Goal: Task Accomplishment & Management: Complete application form

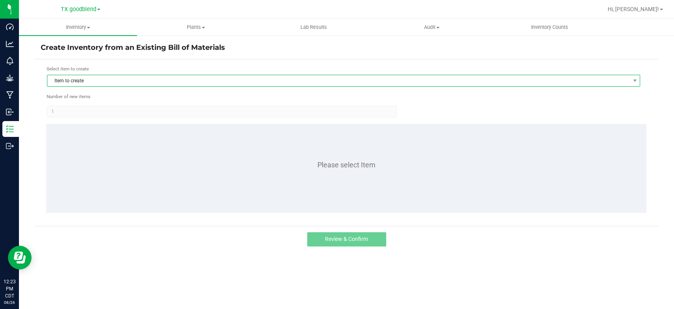
click at [140, 81] on span "Item to create" at bounding box center [338, 80] width 583 height 11
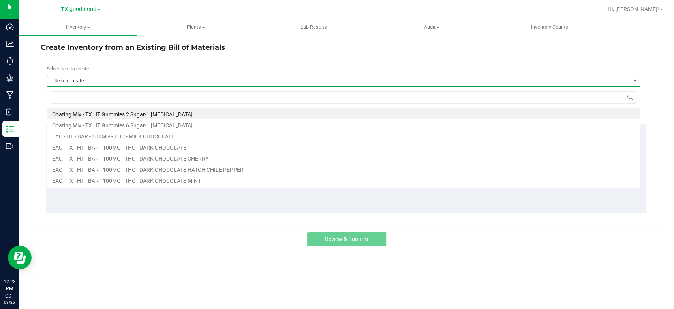
scroll to position [11, 593]
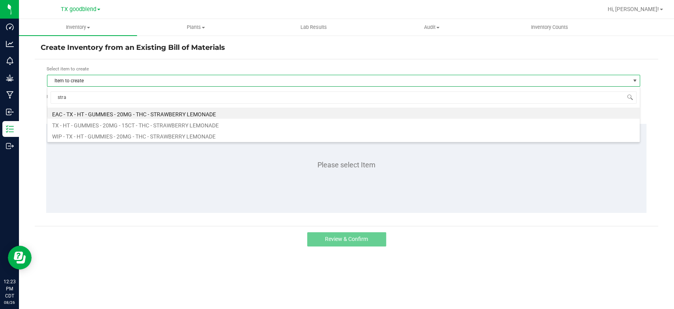
type input "straw"
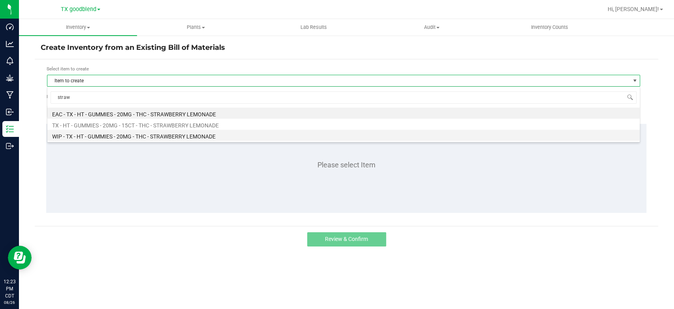
click at [177, 132] on li "WIP - TX - HT - GUMMIES - 20MG - THC - STRAWBERRY LEMONADE" at bounding box center [343, 135] width 593 height 11
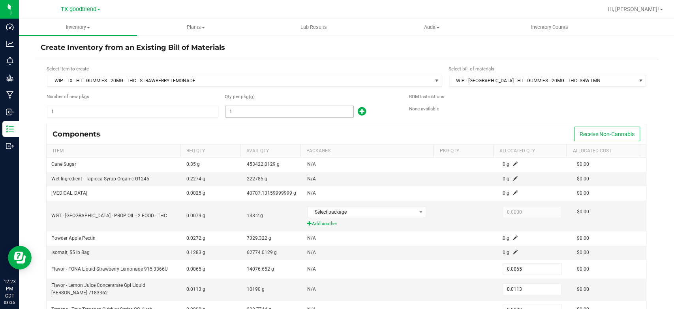
click at [298, 113] on input "1" at bounding box center [290, 111] width 128 height 11
type input "16"
type input "0.1040"
type input "0.1808"
type input "0.0128"
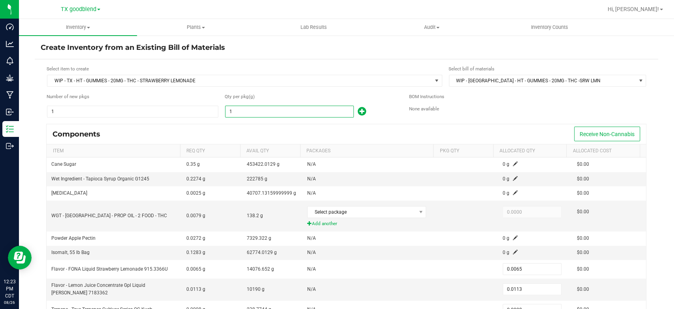
type input "0.0480"
type input "167"
type input "1.0855"
type input "1.8871"
type input "0.1336"
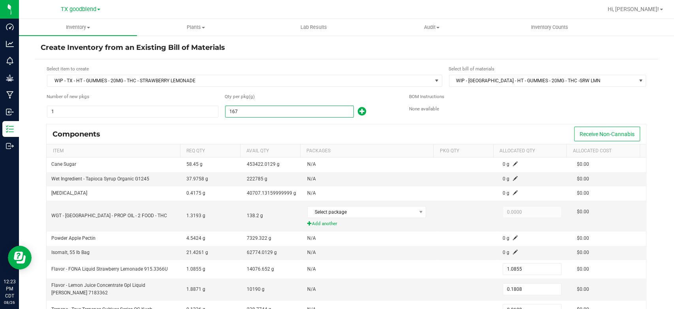
type input "0.5010"
type input "1675"
type input "10.8875"
type input "18.9275"
type input "1.3400"
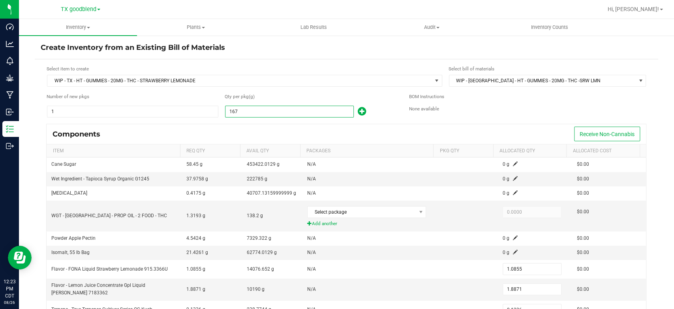
type input "5.0250"
type input "16752"
type input "108.8880"
type input "189.2976"
type input "13.4016"
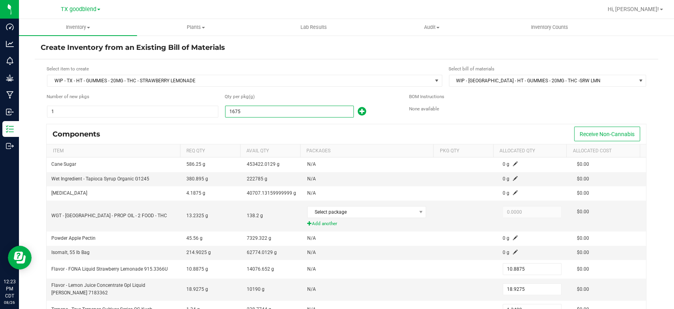
type input "50.2560"
type input "16,752.0000"
click at [292, 130] on div "Components Receive Non-Cannabis" at bounding box center [347, 134] width 600 height 20
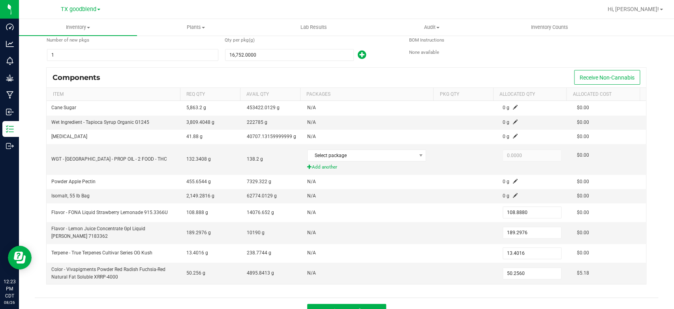
scroll to position [61, 0]
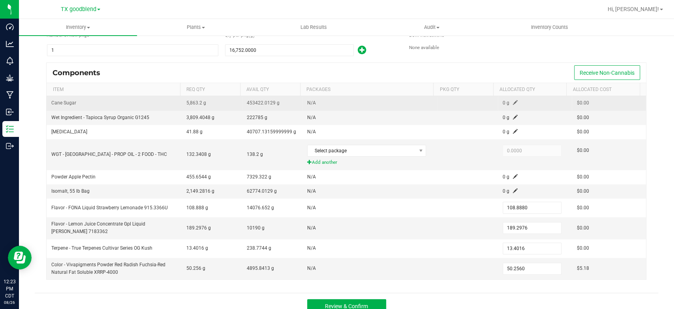
click at [513, 100] on span at bounding box center [515, 102] width 5 height 5
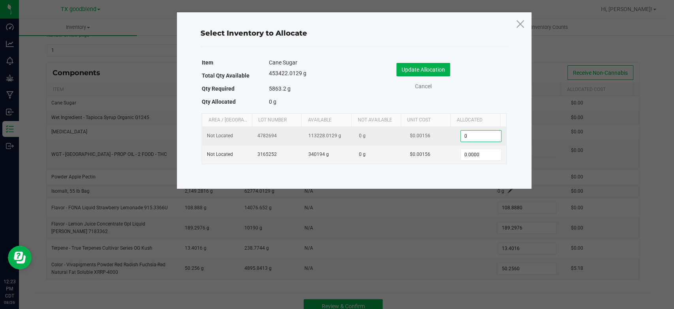
click at [470, 136] on input "0" at bounding box center [481, 135] width 40 height 11
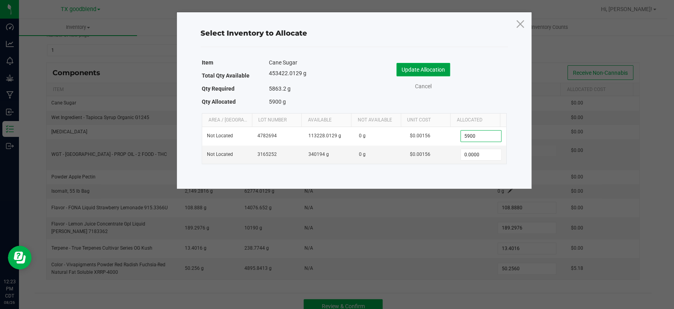
type input "5,900.0000"
click at [424, 68] on button "Update Allocation" at bounding box center [424, 69] width 54 height 13
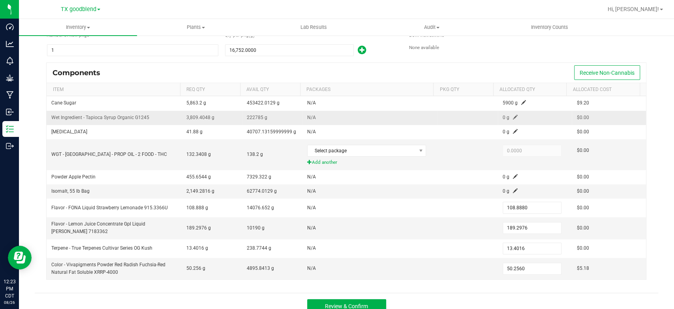
click at [513, 115] on span at bounding box center [515, 117] width 5 height 5
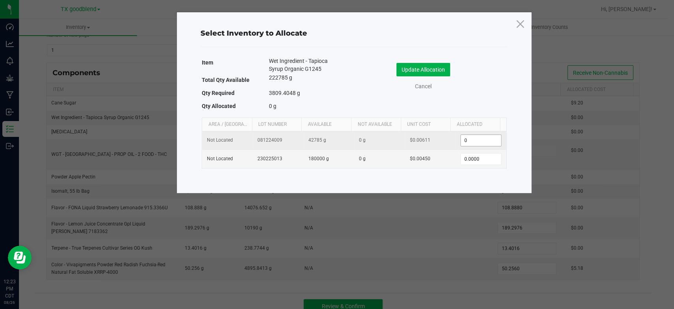
click at [481, 136] on input "0" at bounding box center [481, 140] width 40 height 11
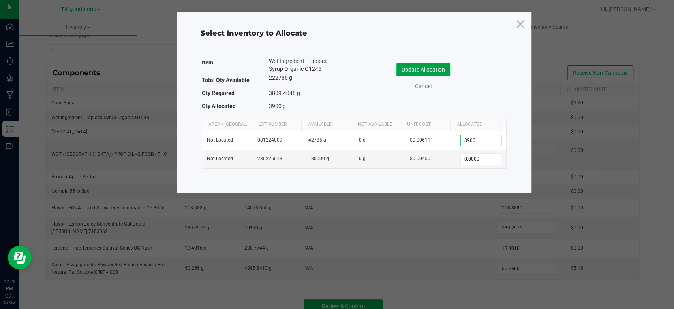
type input "3,900.0000"
click at [412, 71] on button "Update Allocation" at bounding box center [424, 69] width 54 height 13
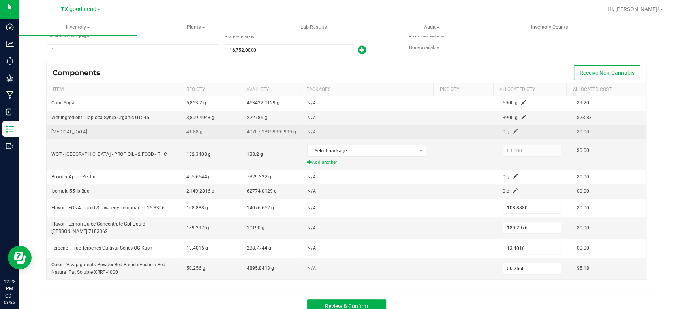
click at [513, 129] on span at bounding box center [515, 131] width 5 height 5
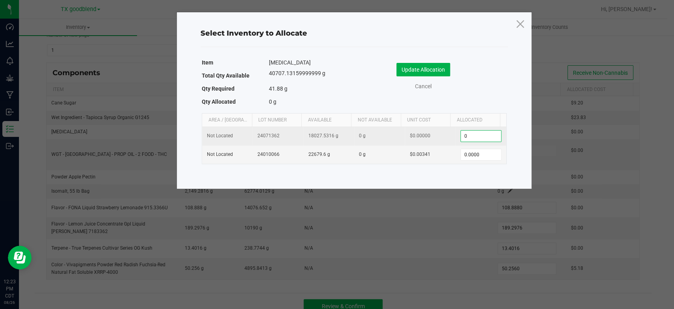
click at [481, 134] on input "0" at bounding box center [481, 135] width 40 height 11
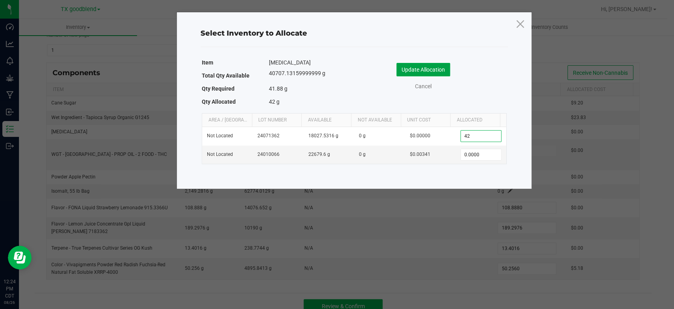
type input "42.0000"
click at [414, 73] on button "Update Allocation" at bounding box center [424, 69] width 54 height 13
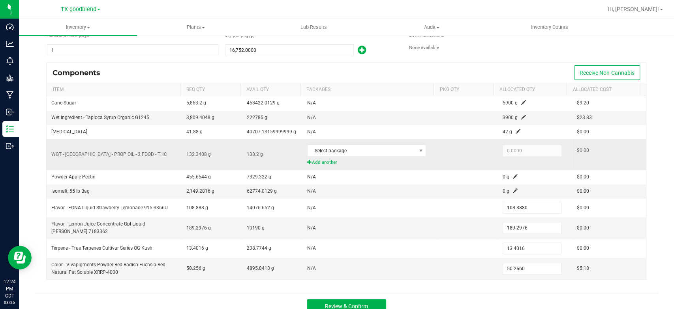
click at [320, 159] on span "Add another" at bounding box center [369, 162] width 125 height 8
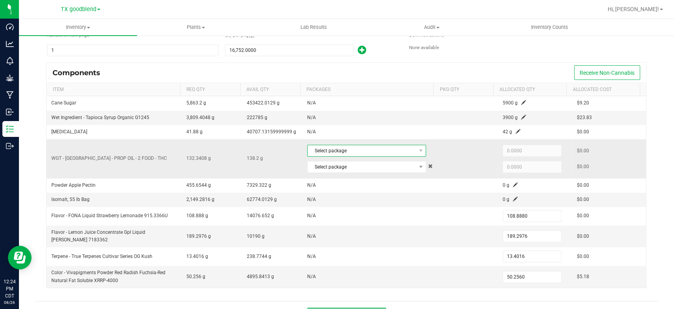
click at [345, 147] on span "Select package" at bounding box center [362, 150] width 108 height 11
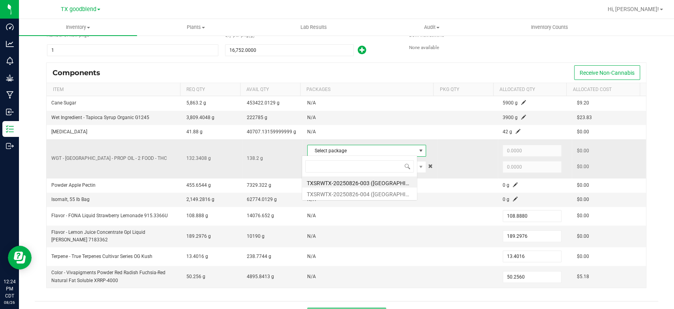
scroll to position [11, 116]
click at [345, 183] on li "TXSRWTX-20250826-003 ([GEOGRAPHIC_DATA])" at bounding box center [359, 181] width 115 height 11
type input "69.1000"
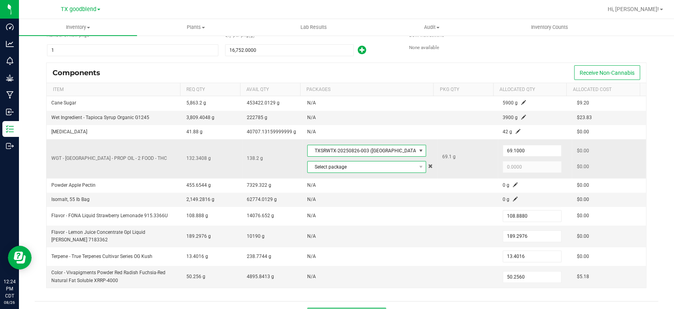
click at [326, 168] on span "Select package" at bounding box center [362, 166] width 108 height 11
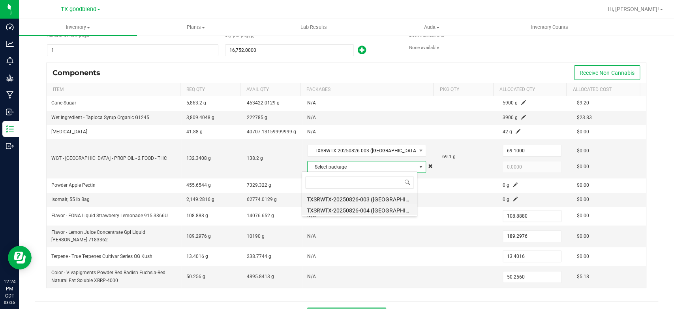
click at [339, 211] on li "TXSRWTX-20250826-004 ([GEOGRAPHIC_DATA])" at bounding box center [359, 208] width 115 height 11
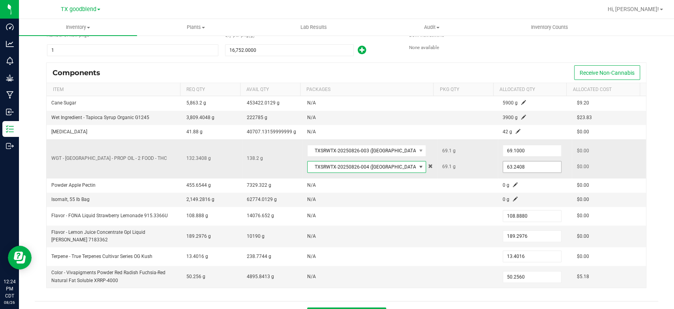
click at [528, 166] on input "63.2408" at bounding box center [532, 166] width 58 height 11
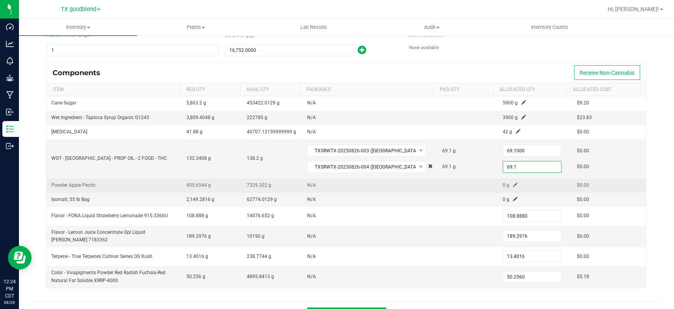
type input "69.1000"
click at [437, 190] on td at bounding box center [467, 185] width 60 height 14
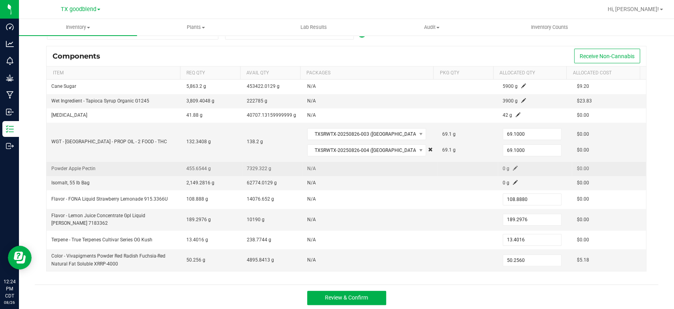
scroll to position [77, 0]
click at [513, 169] on span at bounding box center [515, 168] width 5 height 5
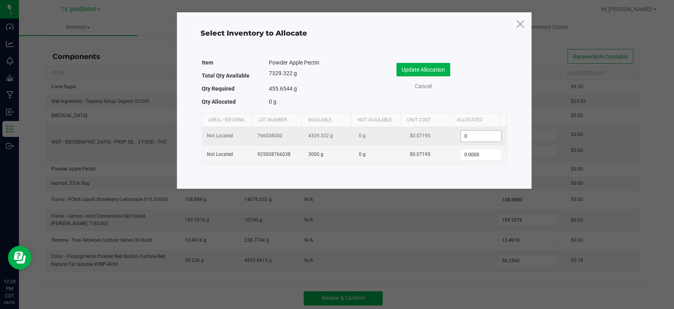
click at [465, 134] on input "0" at bounding box center [481, 135] width 40 height 11
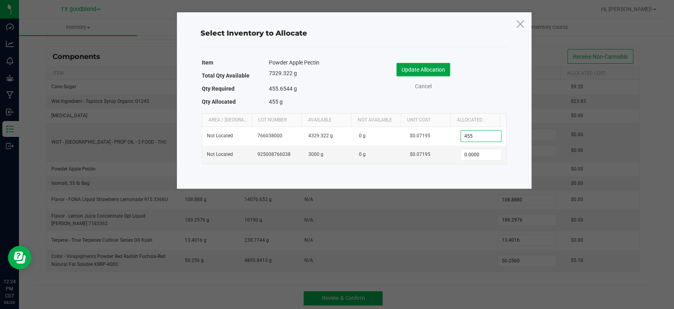
type input "455.0000"
click at [433, 67] on button "Update Allocation" at bounding box center [424, 69] width 54 height 13
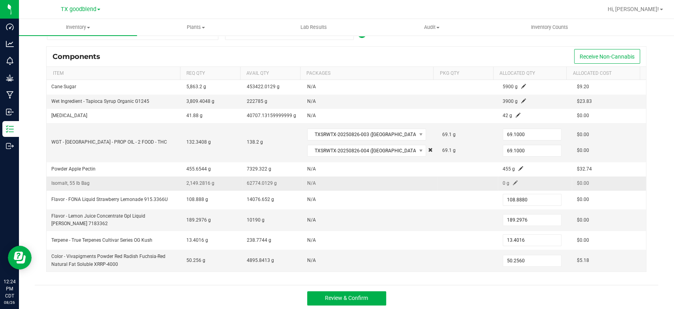
click at [513, 182] on span at bounding box center [515, 182] width 5 height 5
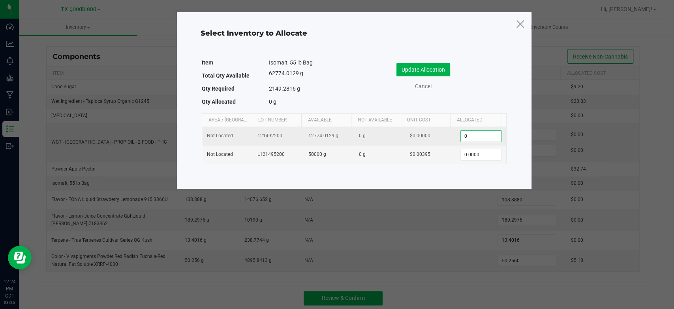
click at [476, 138] on input "0" at bounding box center [481, 135] width 40 height 11
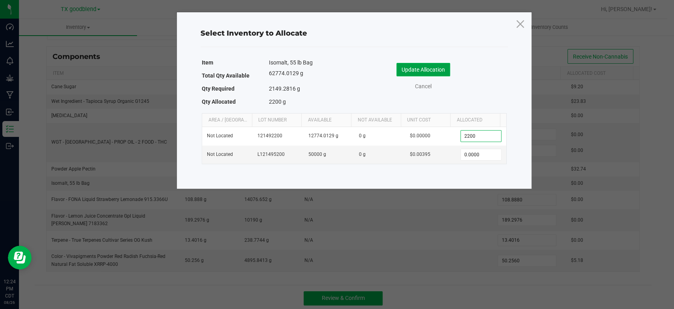
type input "2,200.0000"
click at [412, 69] on button "Update Allocation" at bounding box center [424, 69] width 54 height 13
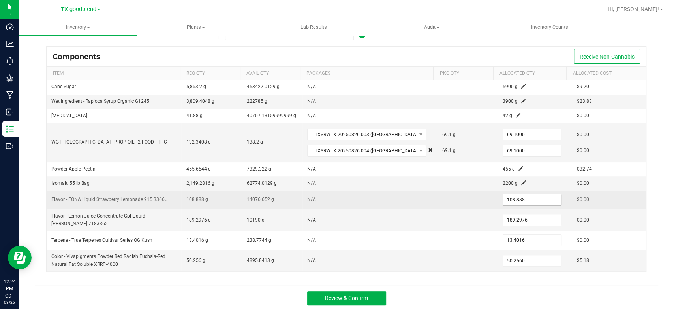
click at [524, 198] on input "108.888" at bounding box center [532, 199] width 58 height 11
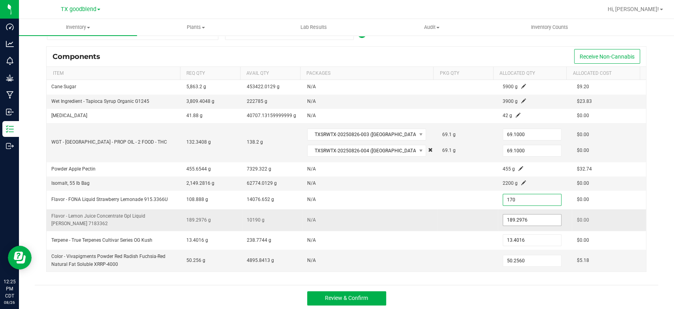
type input "170.0000"
click at [524, 217] on input "189.2976" at bounding box center [532, 219] width 58 height 11
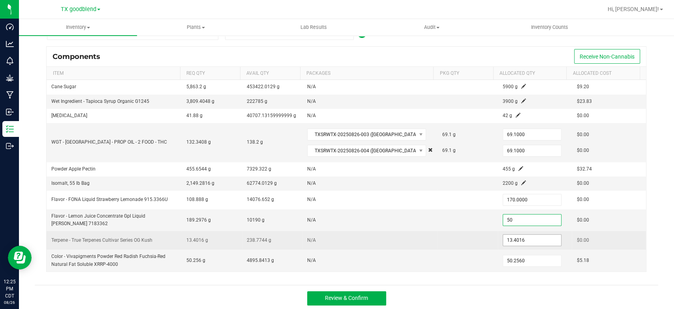
type input "50.0000"
click at [522, 236] on input "13.4016" at bounding box center [532, 239] width 58 height 11
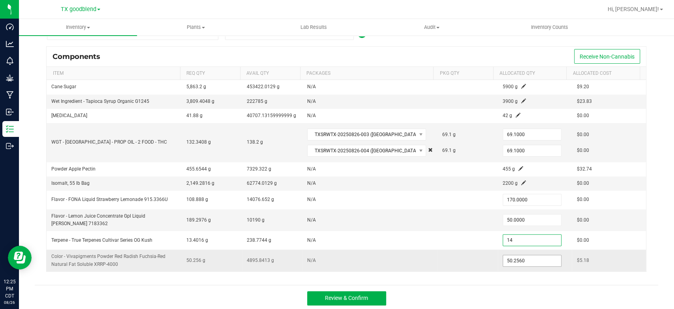
type input "14.0000"
click at [519, 256] on input "50.256" at bounding box center [532, 260] width 58 height 11
type input "100.0000"
click at [490, 301] on div "Review & Confirm" at bounding box center [347, 297] width 624 height 26
click at [360, 300] on button "Review & Confirm" at bounding box center [346, 298] width 79 height 14
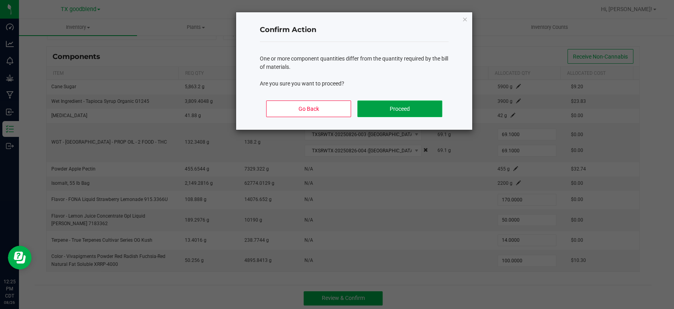
click at [401, 105] on button "Proceed" at bounding box center [400, 108] width 85 height 17
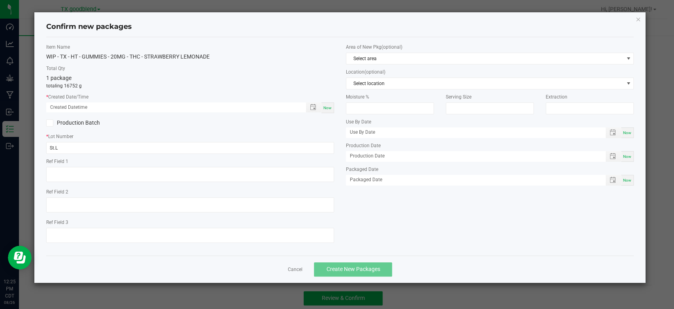
click at [330, 106] on span "Now" at bounding box center [328, 107] width 8 height 4
type input "[DATE] 12:25 PM"
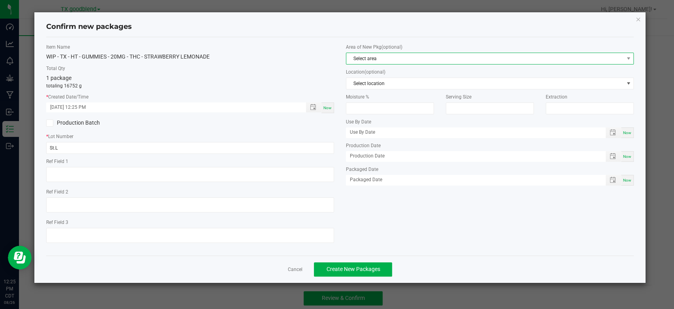
click at [380, 58] on span "Select area" at bounding box center [485, 58] width 277 height 11
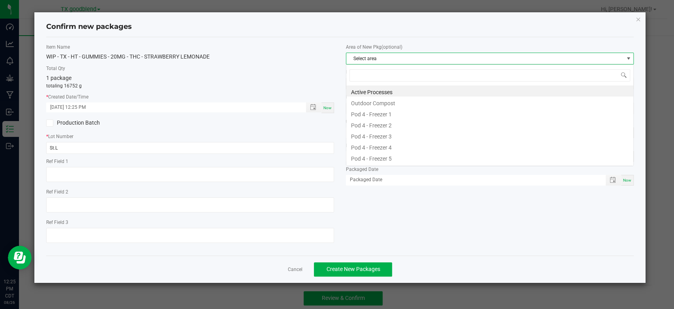
scroll to position [11, 288]
click at [386, 87] on li "Active Processes" at bounding box center [490, 90] width 287 height 11
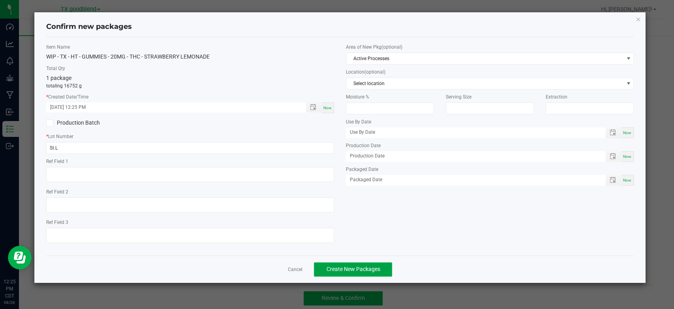
click at [339, 267] on span "Create New Packages" at bounding box center [353, 269] width 54 height 6
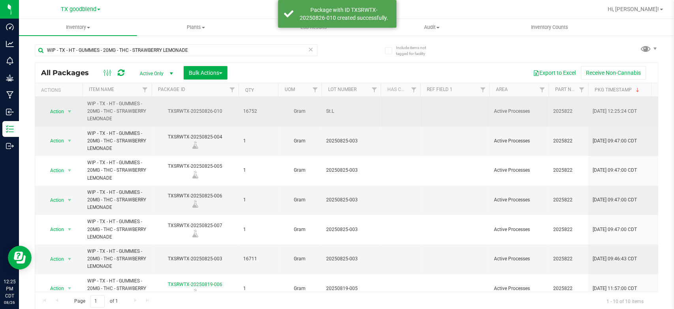
click at [335, 113] on span "St.L" at bounding box center [351, 111] width 50 height 8
click at [335, 113] on input "St.L" at bounding box center [349, 111] width 57 height 12
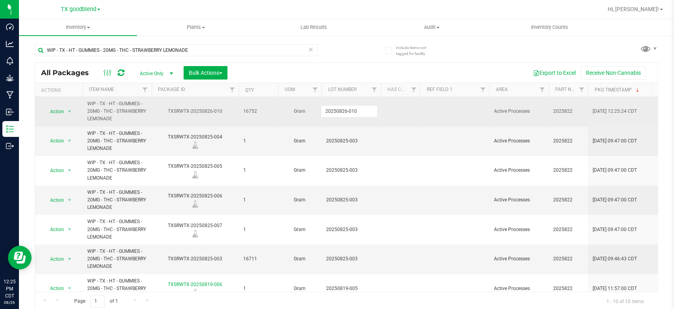
type input "20250826-010"
click at [62, 111] on span "Action" at bounding box center [53, 111] width 21 height 11
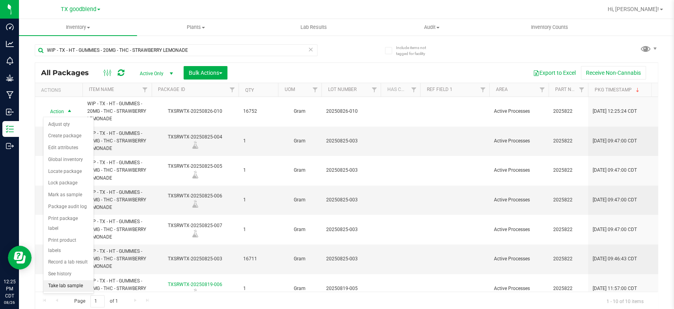
click at [77, 280] on li "Take lab sample" at bounding box center [68, 286] width 50 height 12
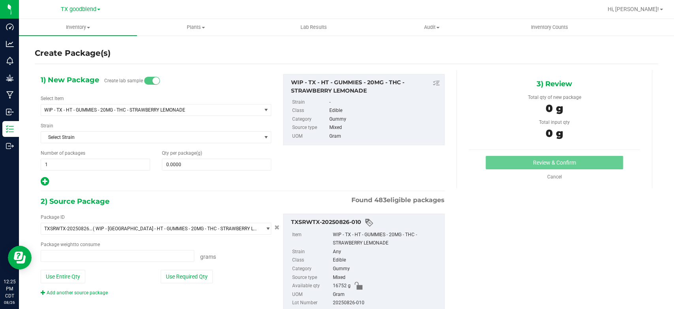
type input "0.0000 g"
click at [70, 164] on span "1 1" at bounding box center [95, 164] width 109 height 12
type input "4"
click at [184, 166] on span at bounding box center [216, 164] width 109 height 12
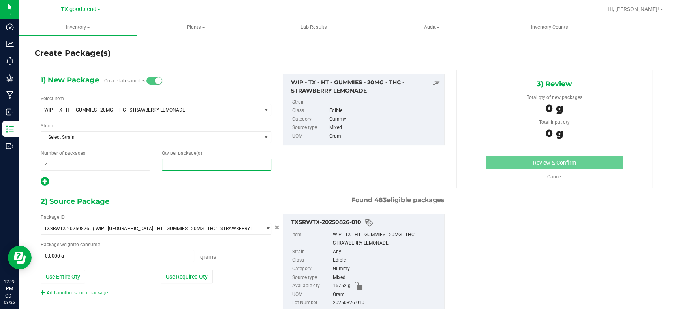
type input "1"
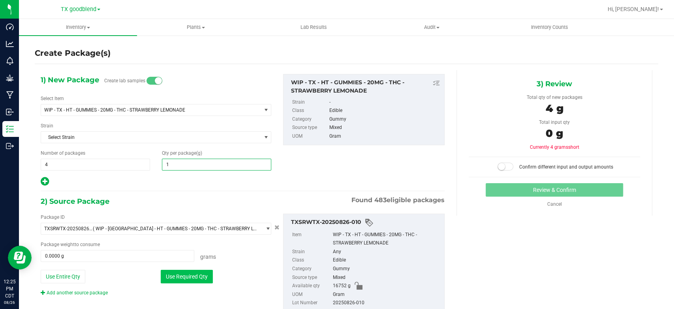
type input "1.0000"
click at [196, 276] on button "Use Required Qty" at bounding box center [187, 275] width 52 height 13
type input "4.0000 g"
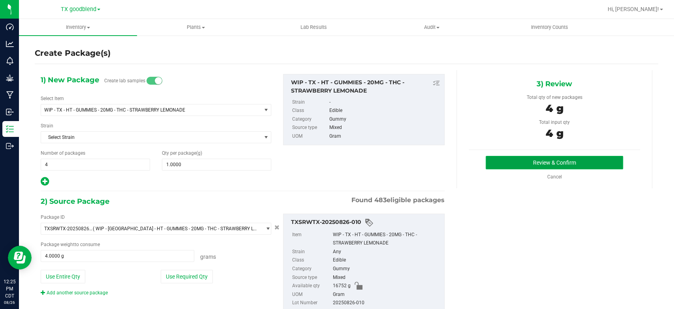
click at [547, 160] on button "Review & Confirm" at bounding box center [554, 162] width 137 height 13
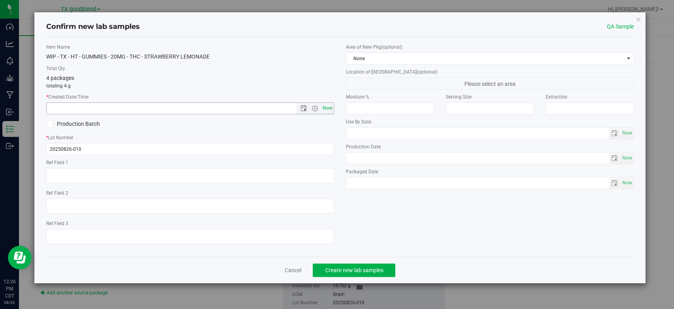
click at [332, 106] on span "Now" at bounding box center [327, 107] width 13 height 11
type input "[DATE] 12:26 PM"
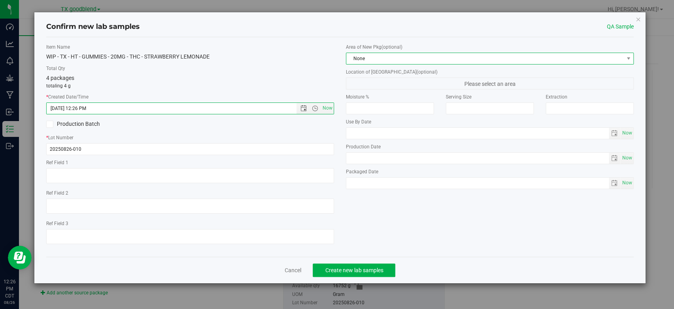
click at [388, 59] on span "None" at bounding box center [485, 58] width 277 height 11
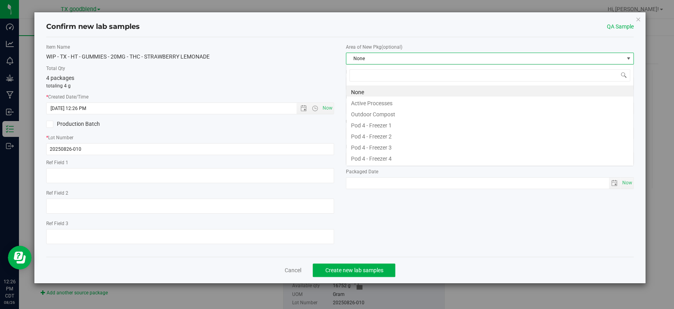
scroll to position [11, 288]
click at [389, 101] on li "Active Processes" at bounding box center [490, 101] width 287 height 11
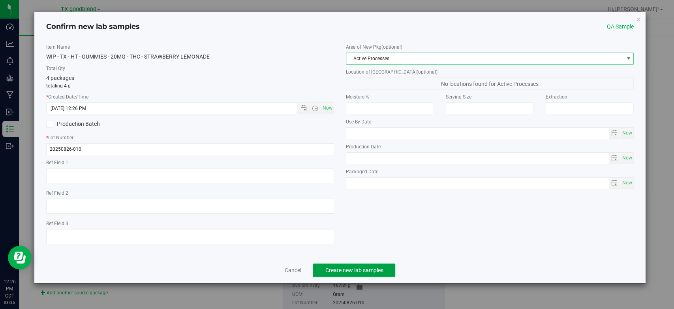
click at [347, 267] on span "Create new lab samples" at bounding box center [354, 270] width 58 height 6
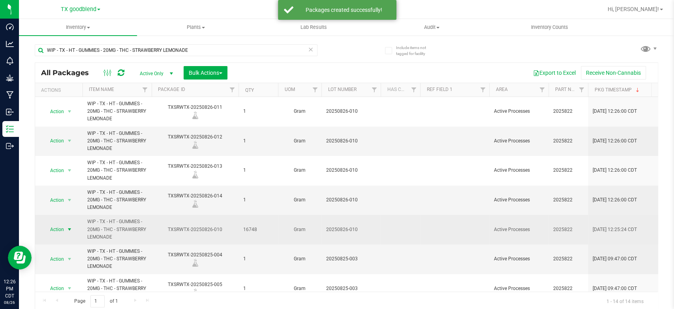
click at [58, 227] on span "Action" at bounding box center [53, 229] width 21 height 11
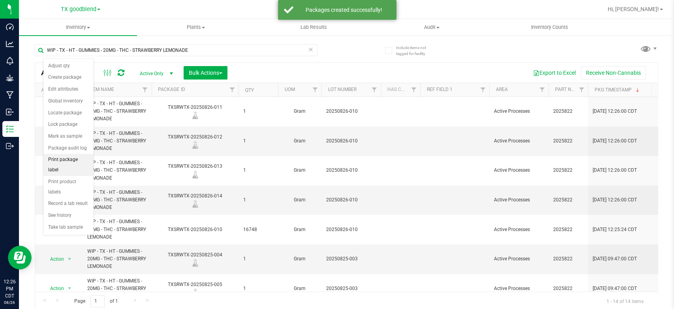
click at [68, 159] on li "Print package label" at bounding box center [68, 165] width 50 height 22
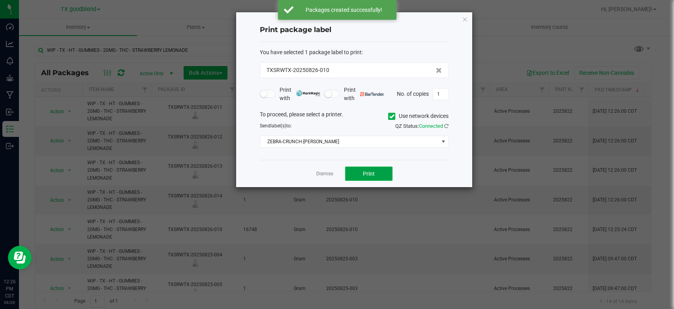
click at [358, 170] on button "Print" at bounding box center [368, 173] width 47 height 14
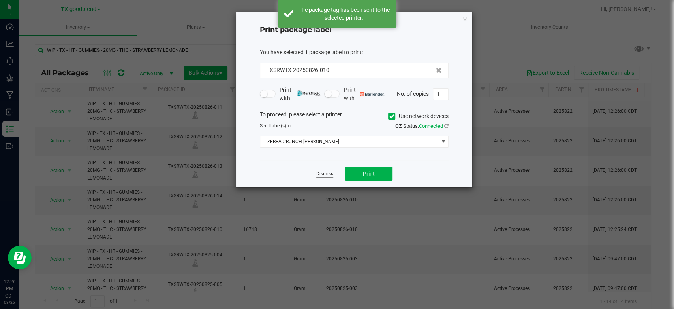
click at [318, 172] on link "Dismiss" at bounding box center [324, 173] width 17 height 7
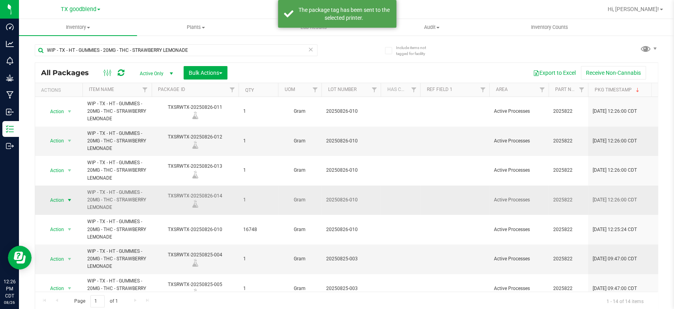
click at [68, 200] on span "select" at bounding box center [69, 200] width 6 height 6
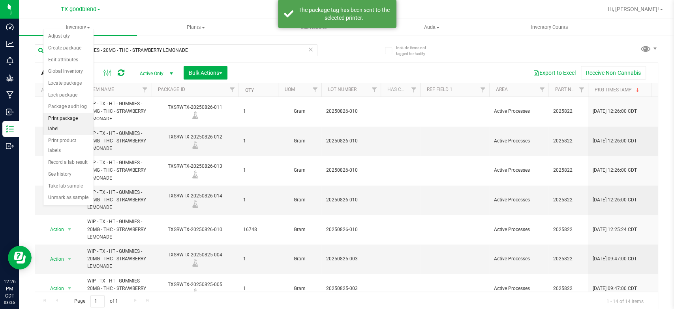
click at [81, 117] on li "Print package label" at bounding box center [68, 124] width 50 height 22
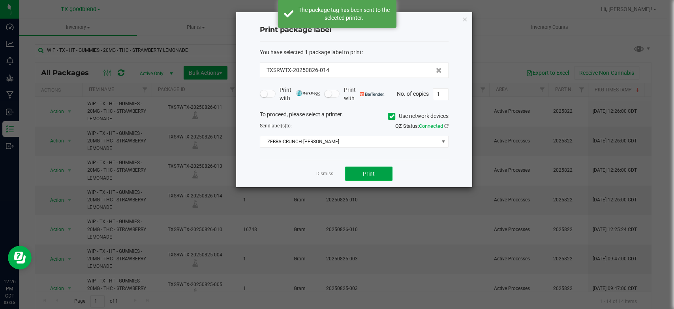
click at [374, 175] on span "Print" at bounding box center [369, 173] width 12 height 6
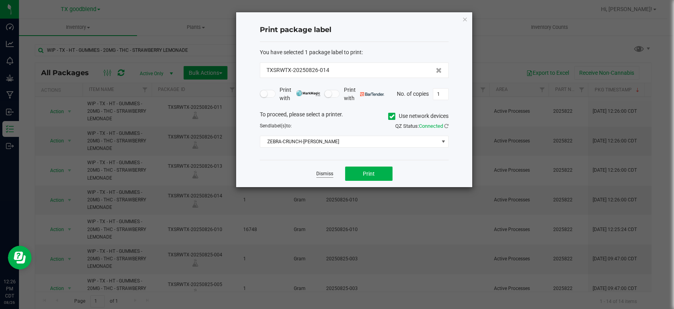
click at [330, 175] on link "Dismiss" at bounding box center [324, 173] width 17 height 7
